Goal: Entertainment & Leisure: Browse casually

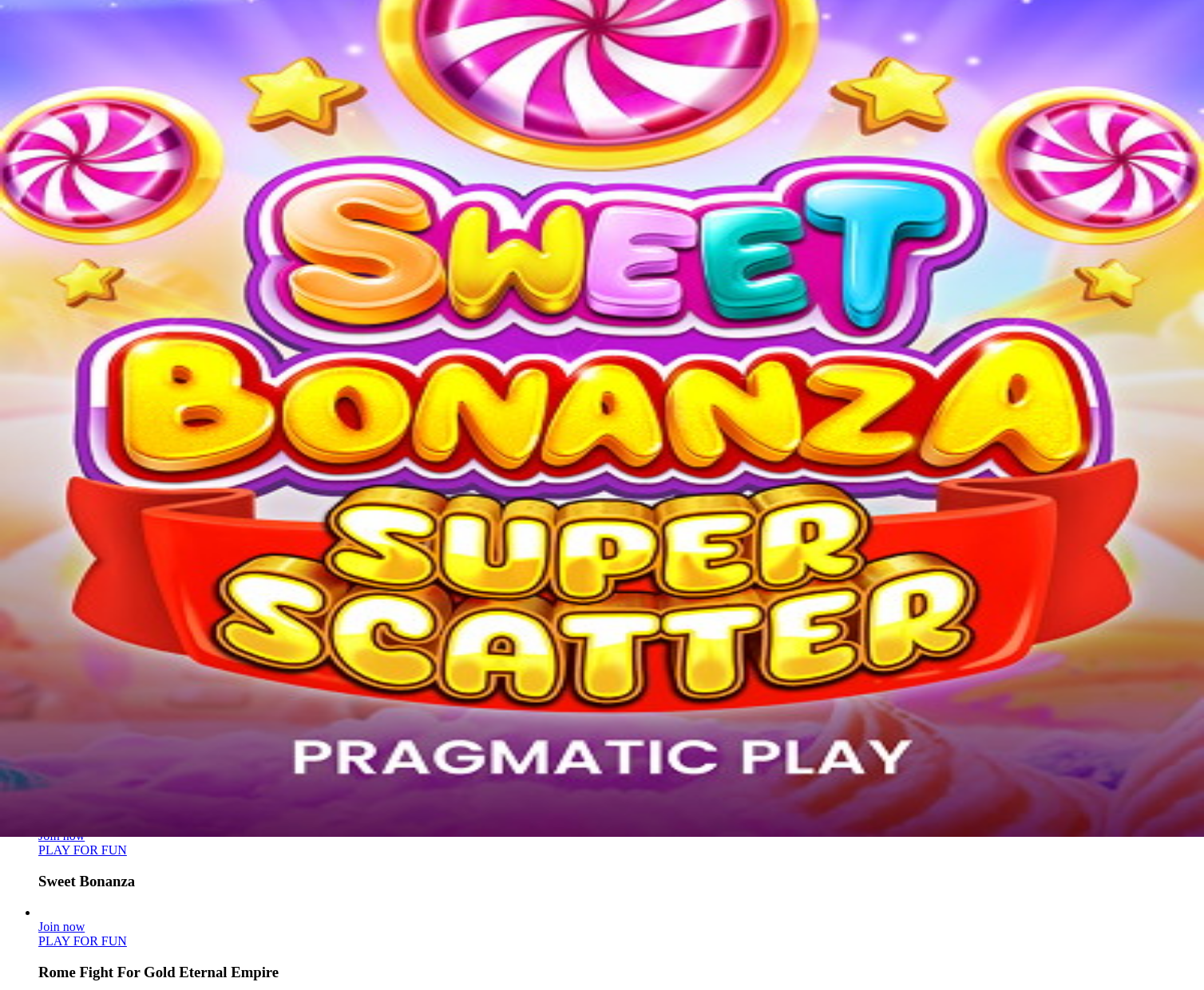
scroll to position [80, 0]
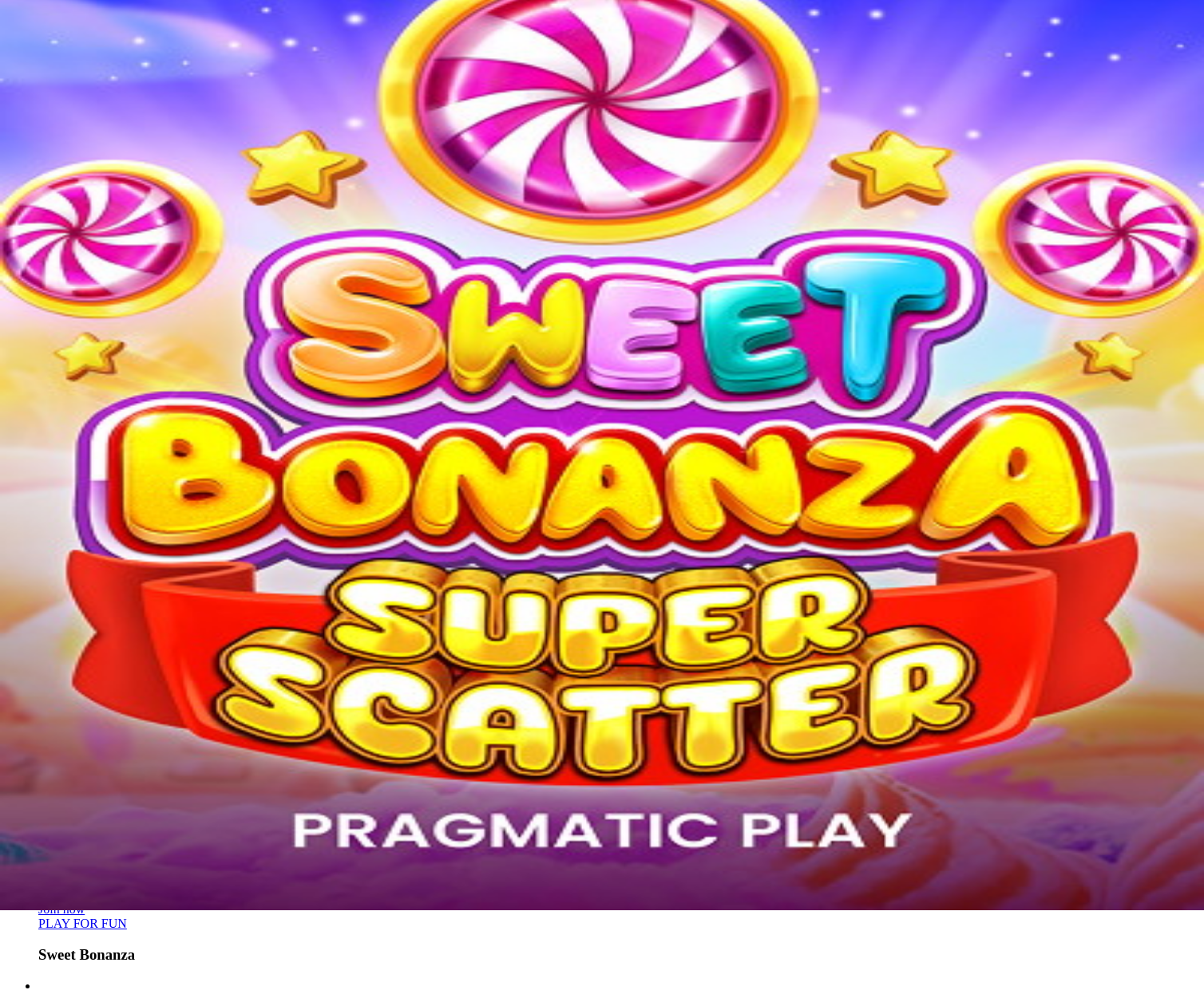
click at [105, 284] on link "Board games" at bounding box center [71, 281] width 67 height 14
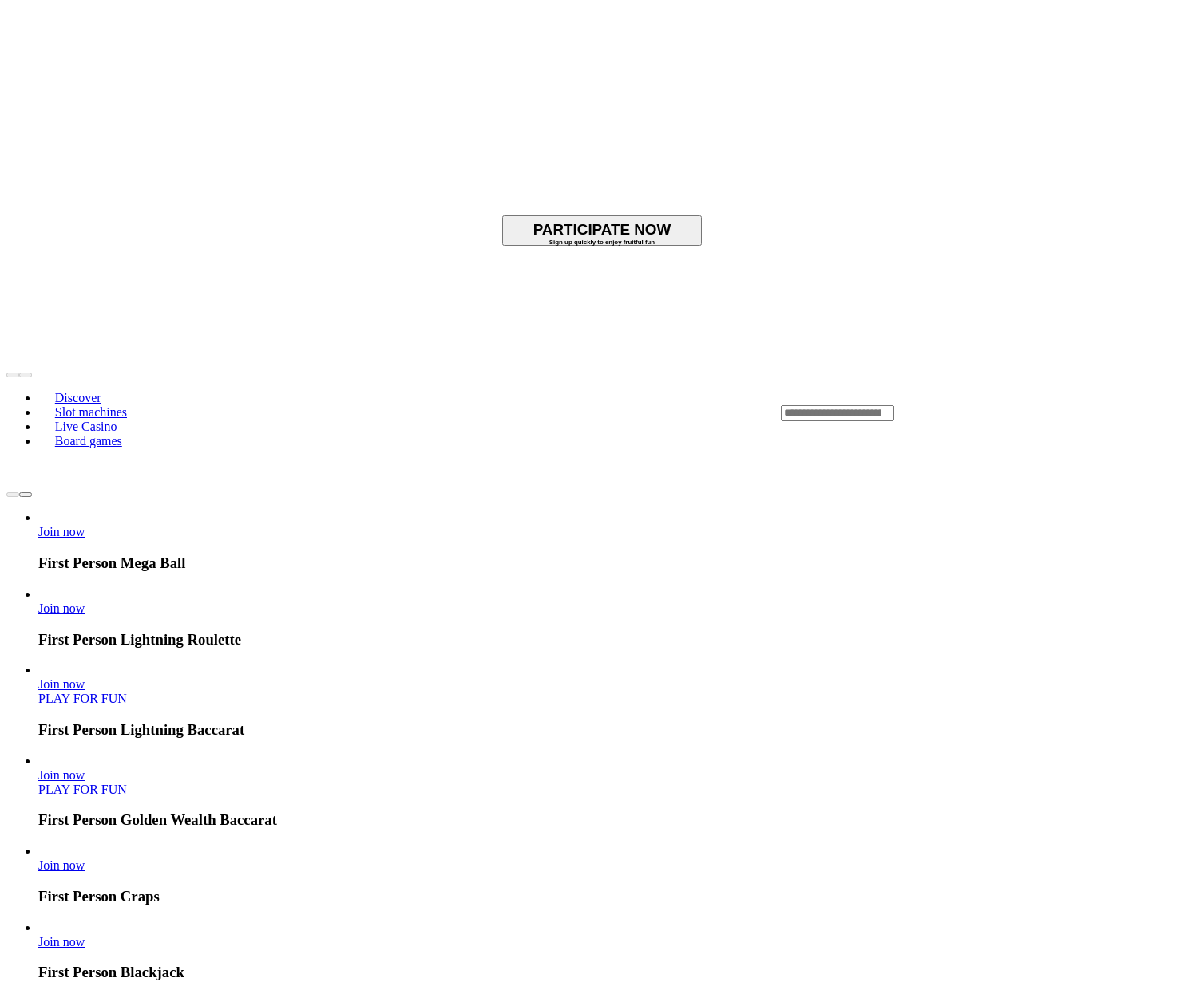
scroll to position [239, 0]
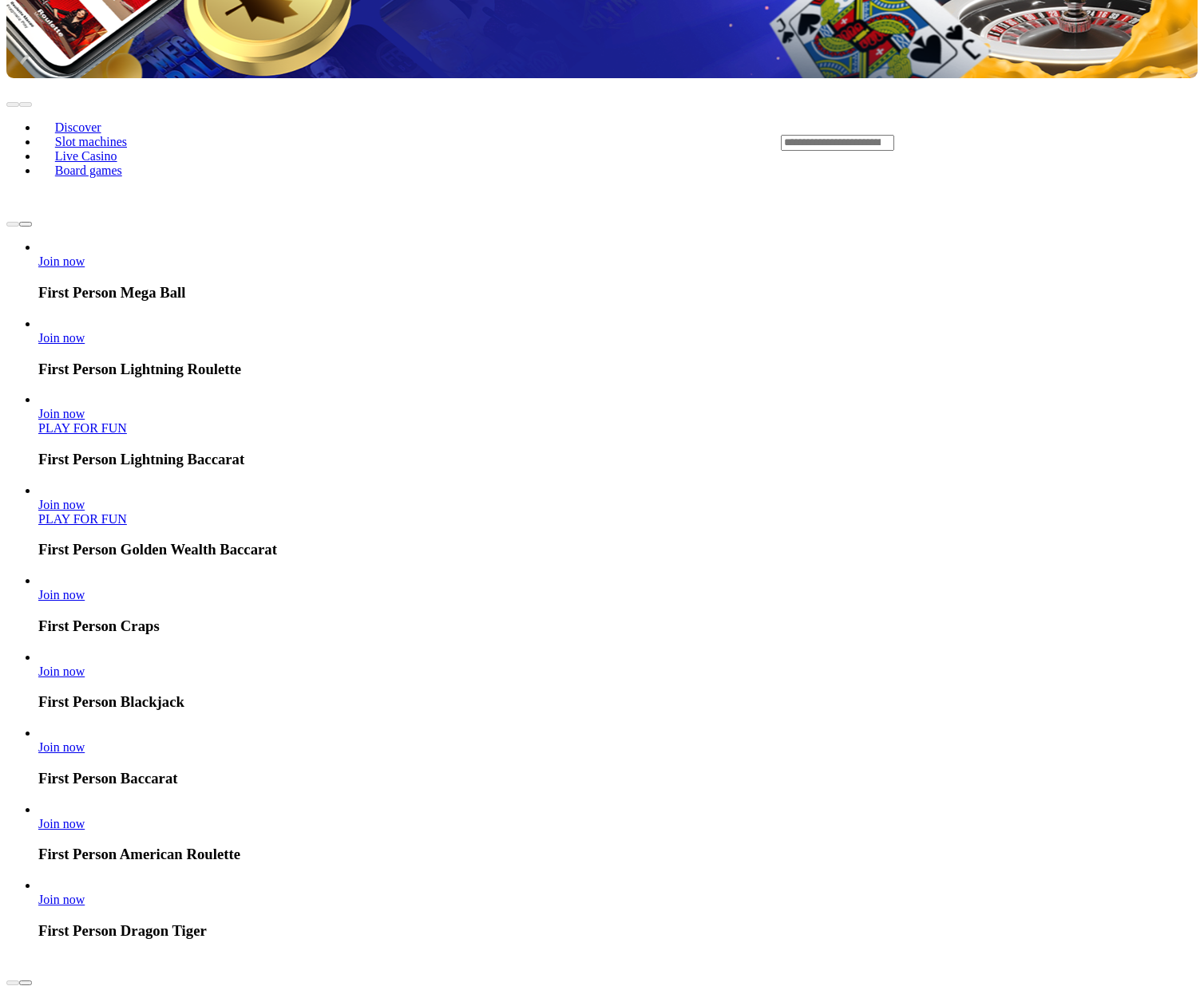
scroll to position [479, 0]
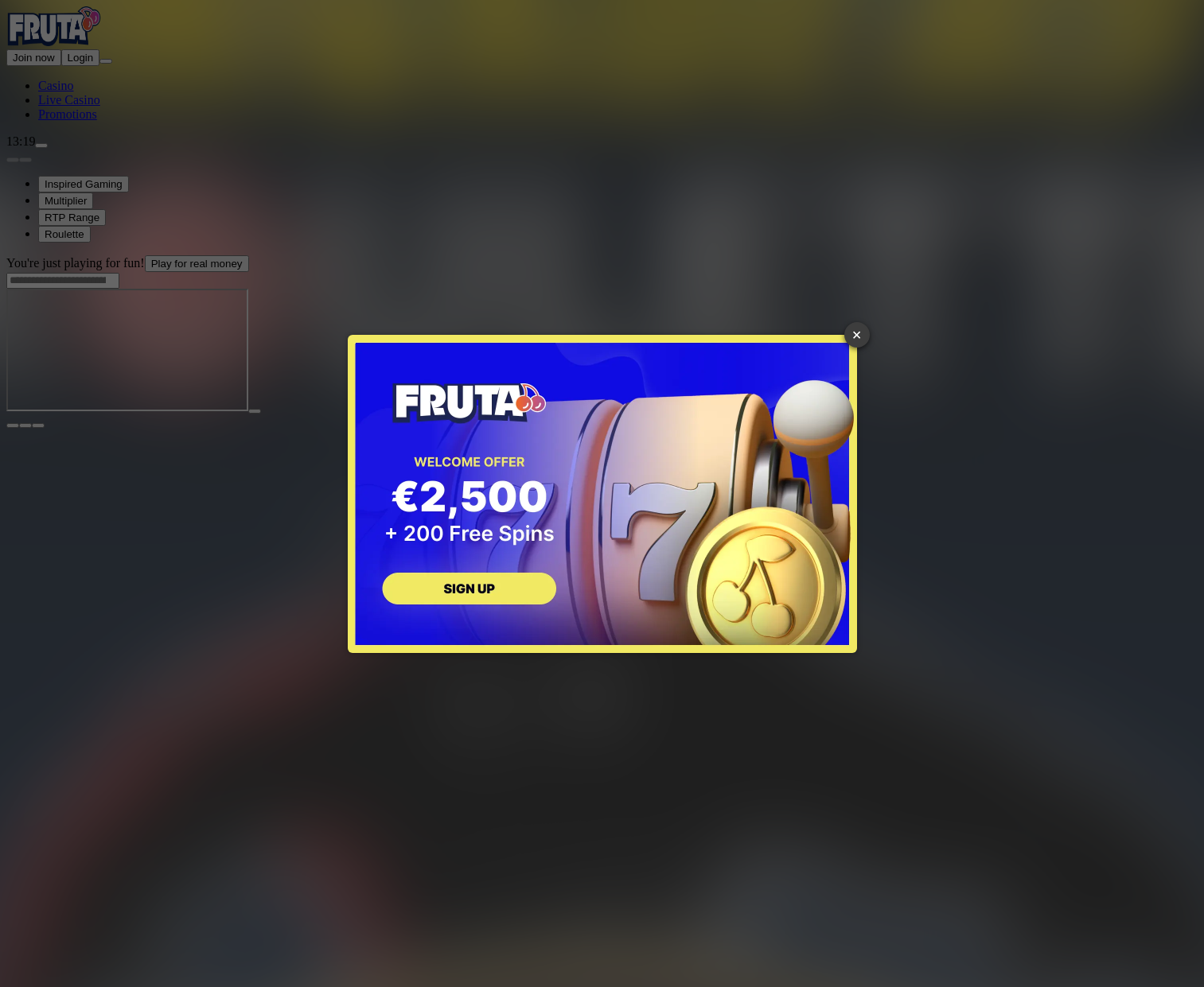
click at [854, 332] on font "×" at bounding box center [857, 335] width 10 height 18
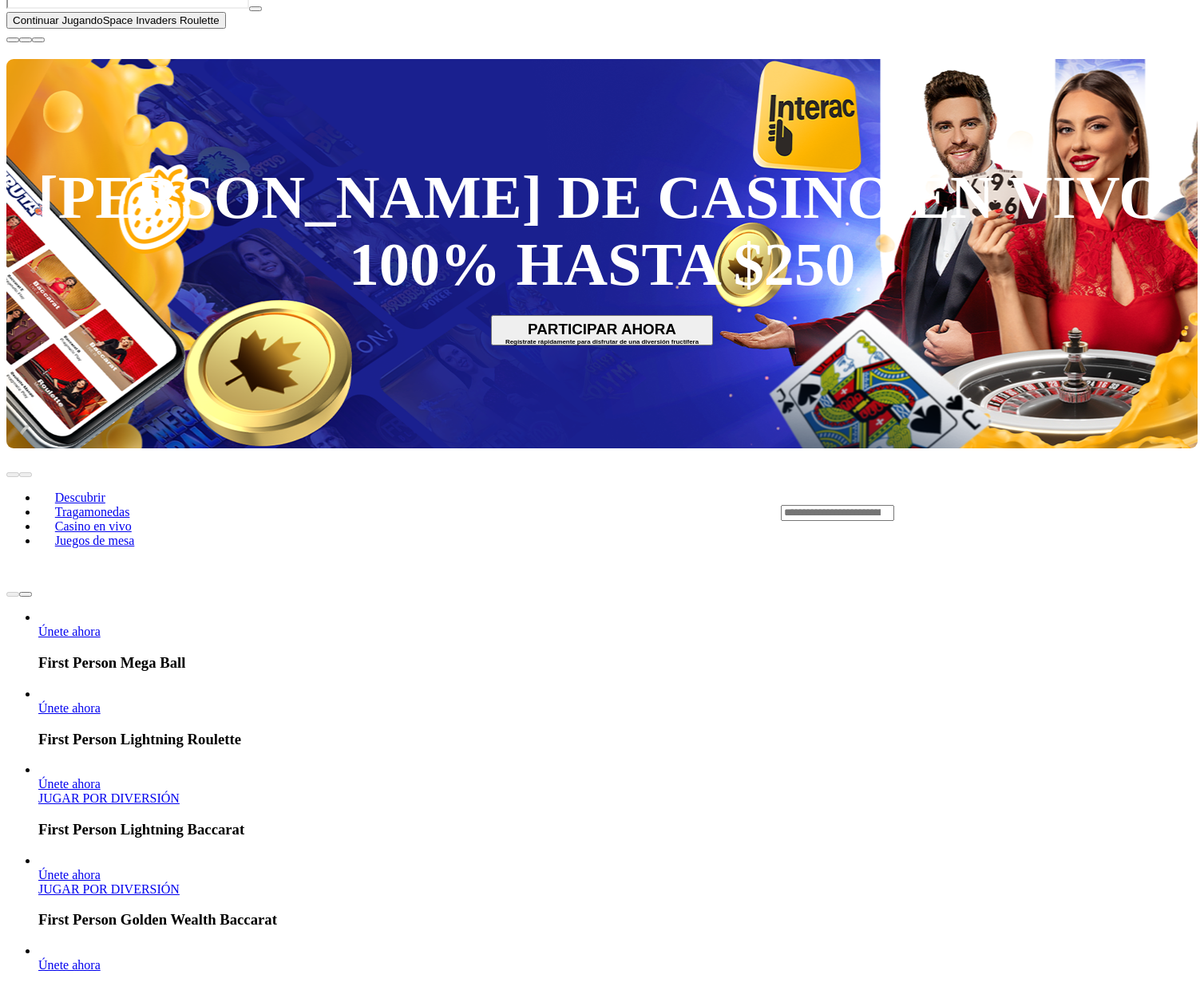
scroll to position [197, 0]
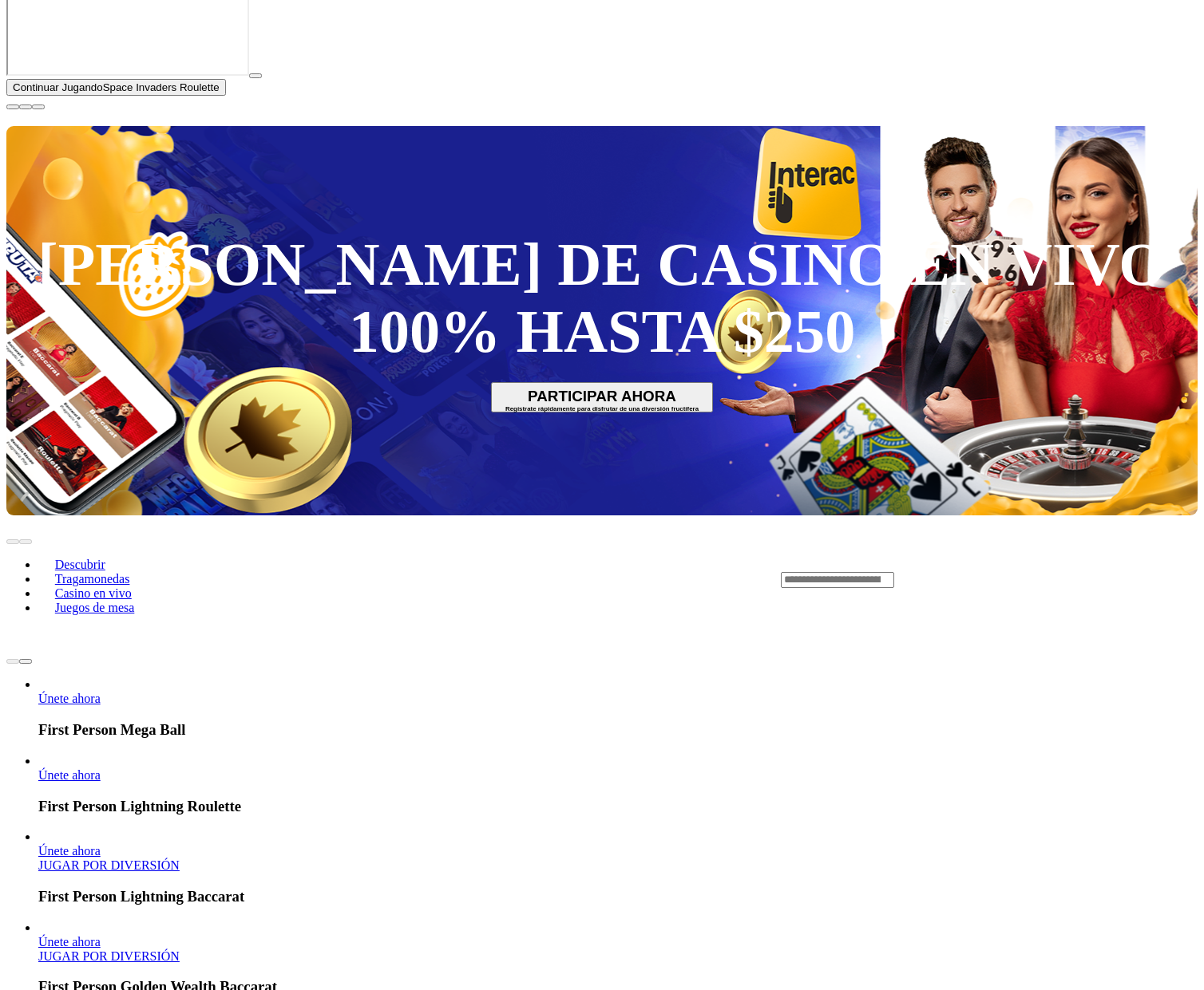
click at [26, 662] on span "chevron-right icon" at bounding box center [26, 662] width 0 height 0
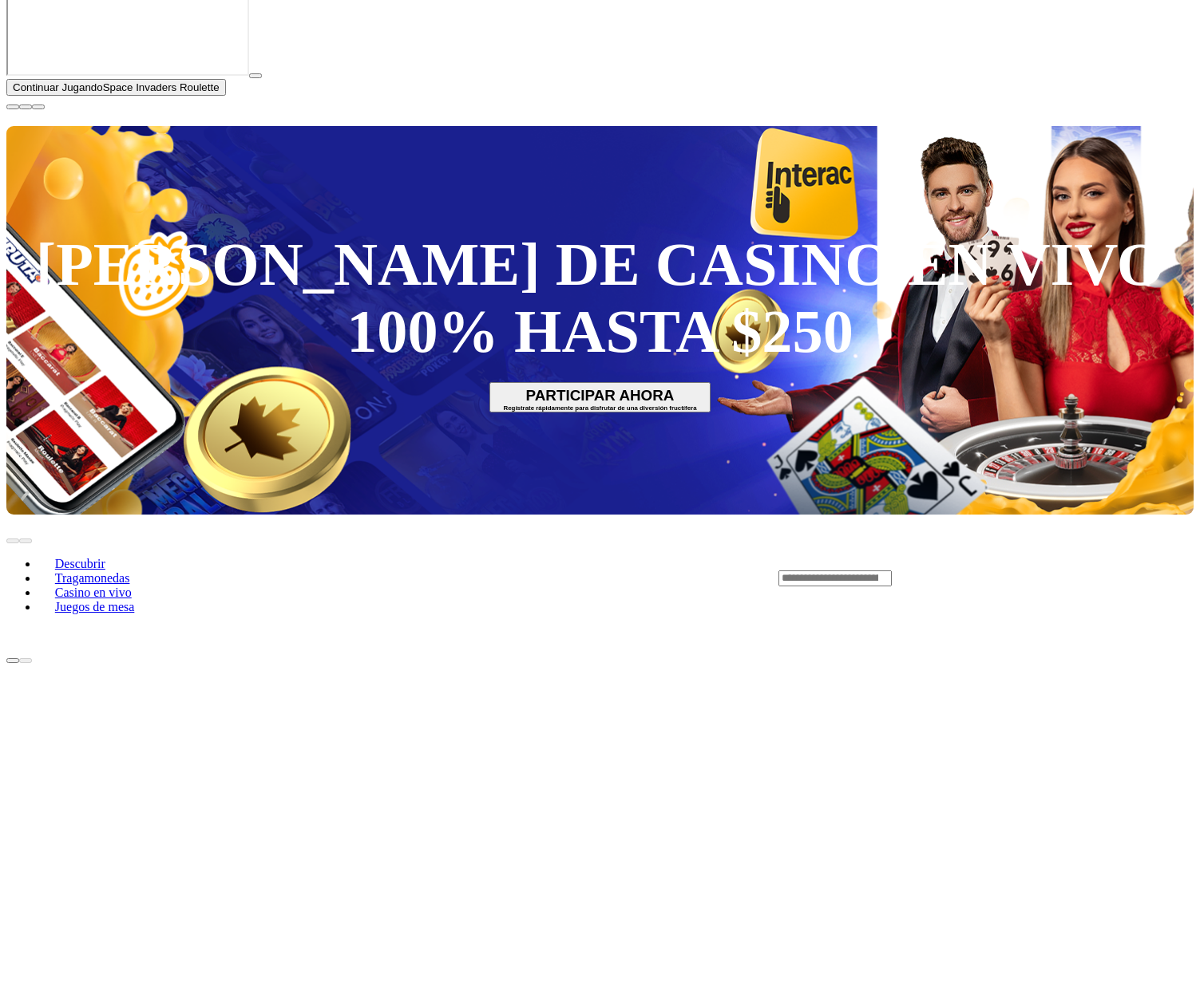
scroll to position [0, 0]
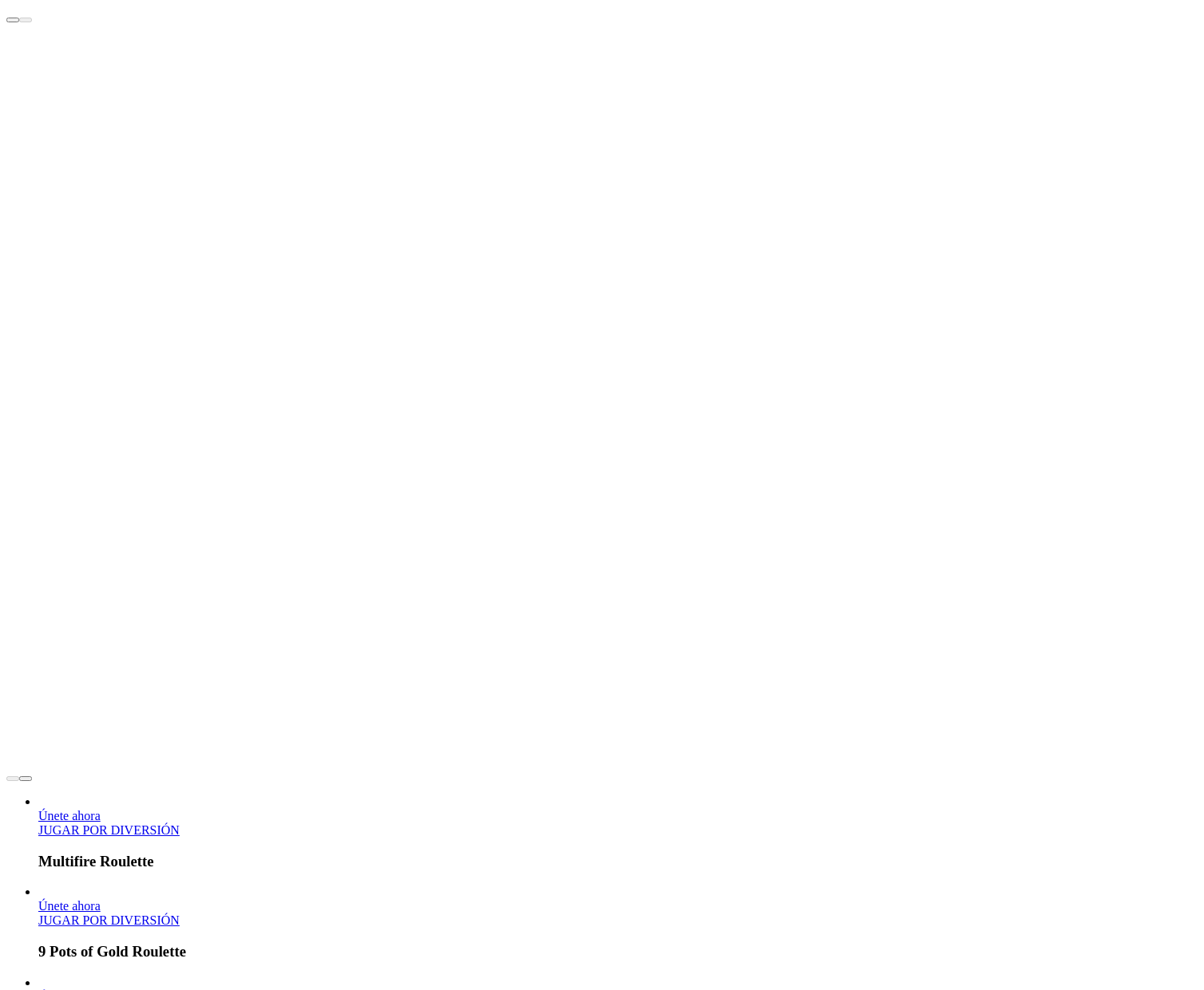
scroll to position [915, 0]
